Goal: Information Seeking & Learning: Find specific page/section

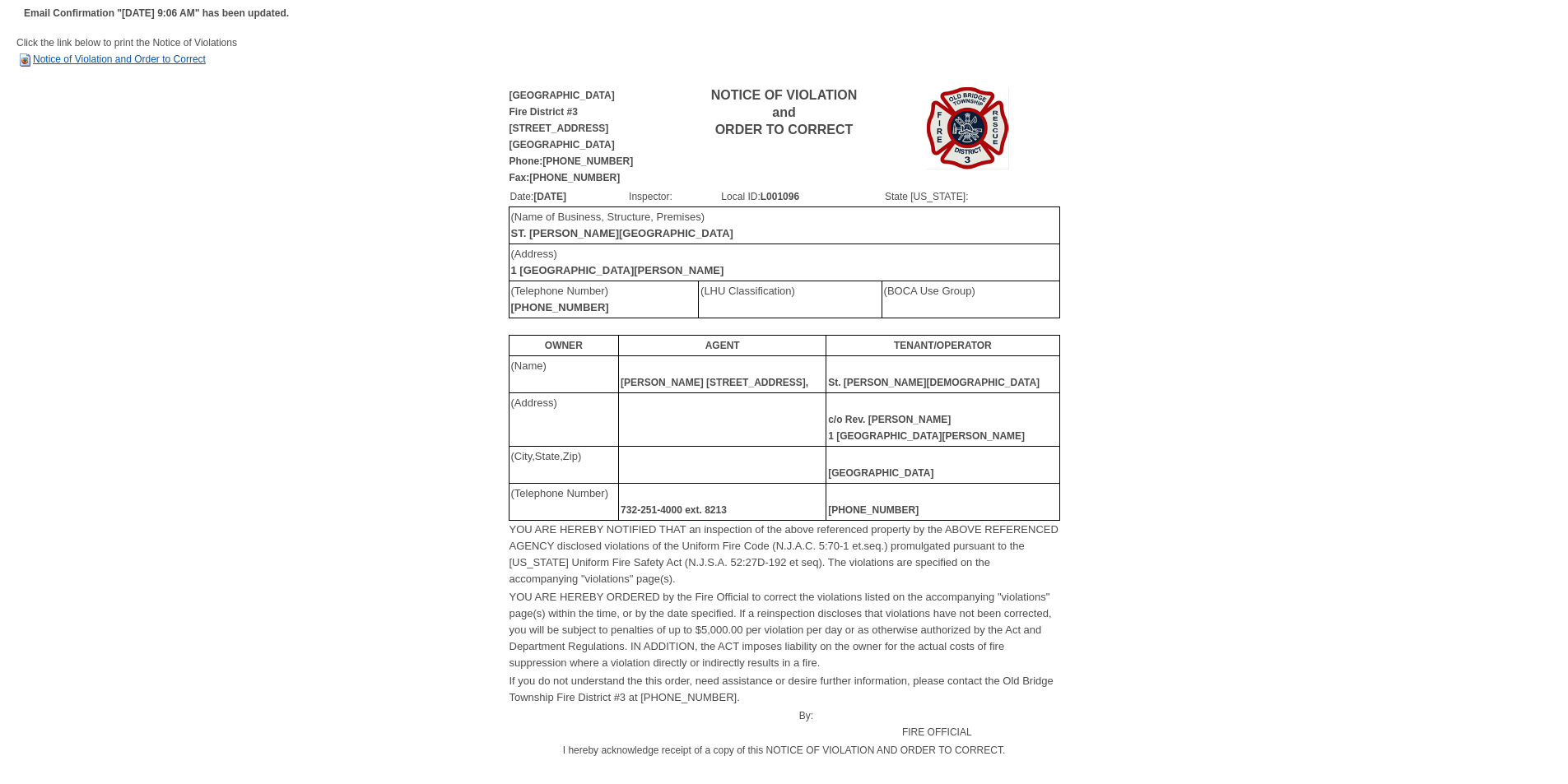
click at [121, 57] on link "Notice of Violation and Order to Correct" at bounding box center [111, 59] width 189 height 12
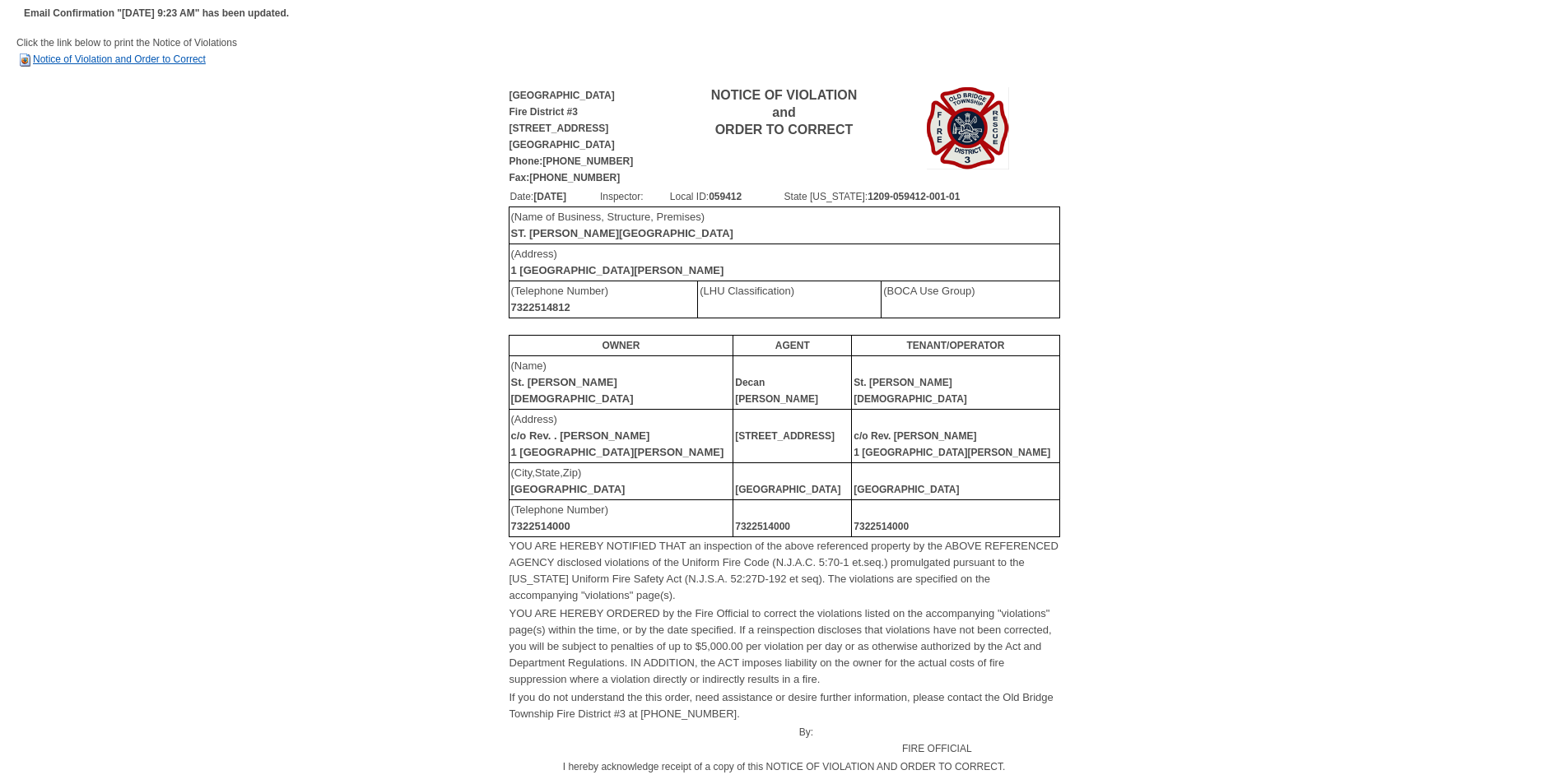
click at [112, 63] on link "Notice of Violation and Order to Correct" at bounding box center [111, 59] width 189 height 12
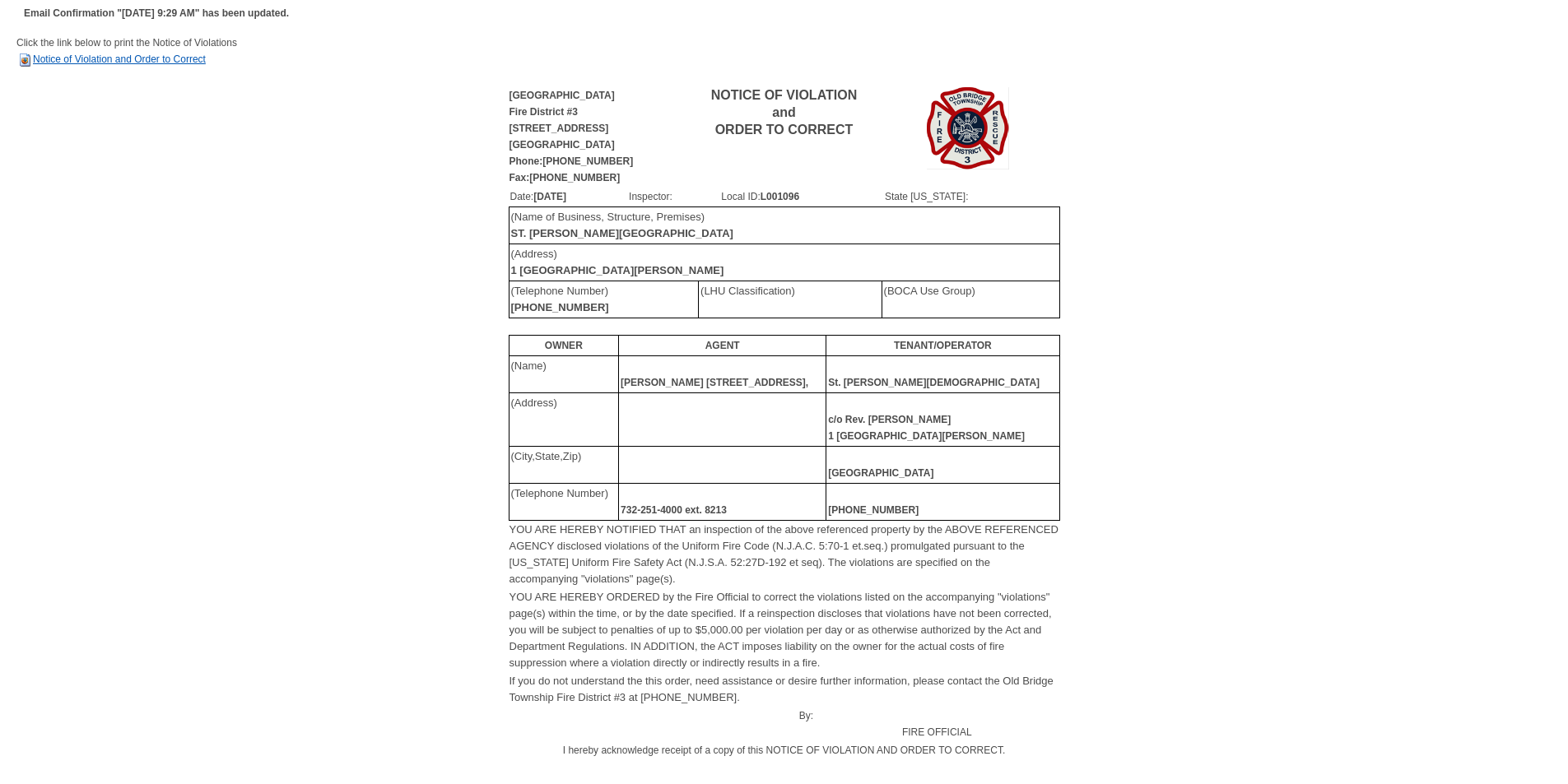
click at [132, 59] on link "Notice of Violation and Order to Correct" at bounding box center [111, 59] width 189 height 12
